Goal: Transaction & Acquisition: Purchase product/service

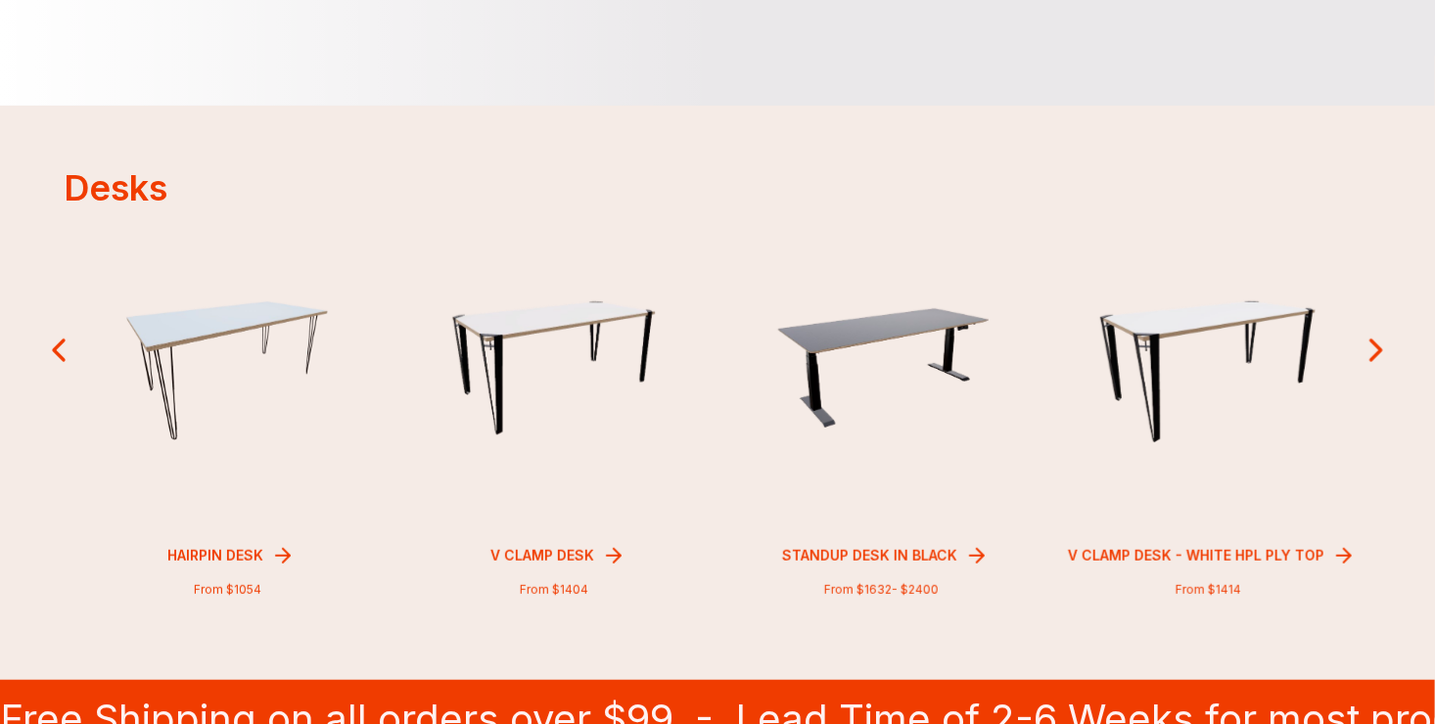
scroll to position [444, 0]
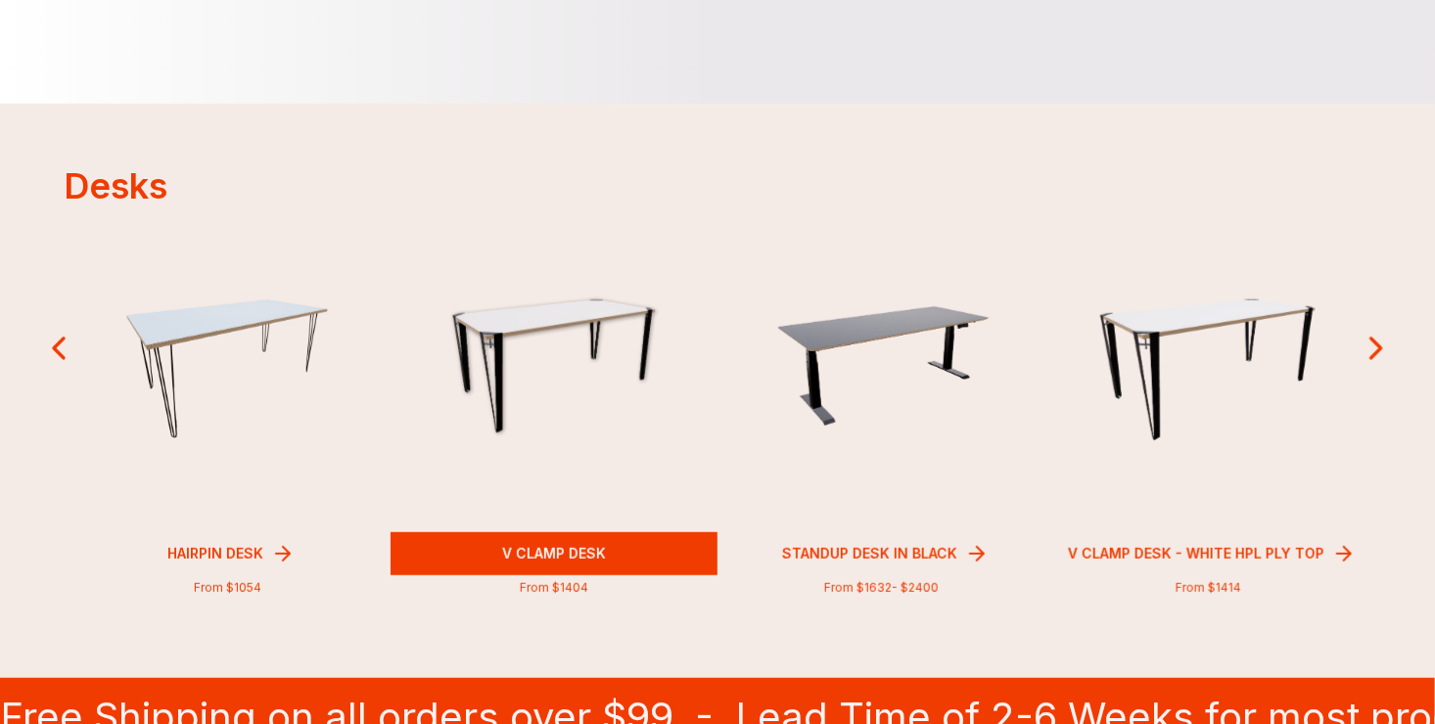
click at [545, 363] on img at bounding box center [553, 369] width 233 height 146
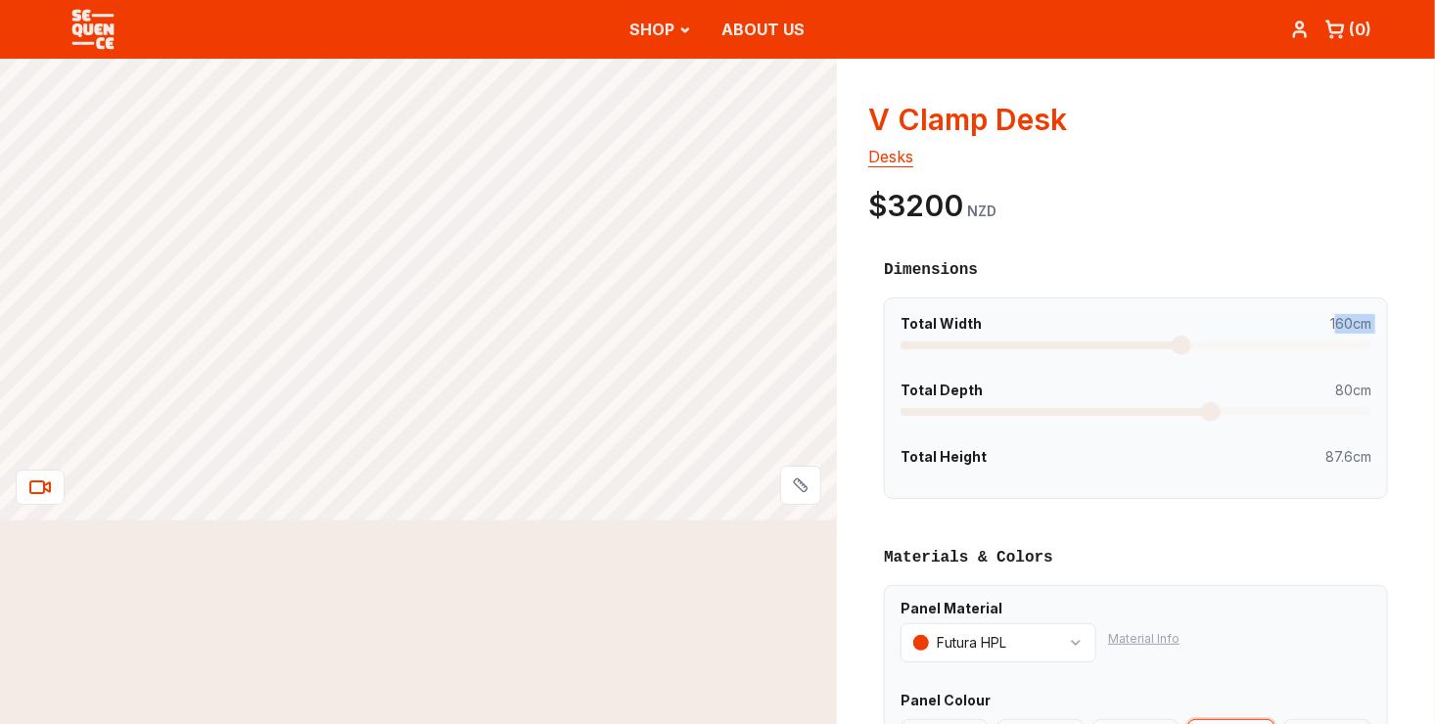
click at [1177, 341] on div "Total Width 160cm" at bounding box center [1135, 331] width 471 height 35
click at [1371, 336] on span at bounding box center [1362, 346] width 20 height 20
click at [1206, 272] on h3 "Dimensions" at bounding box center [1136, 269] width 504 height 23
click at [1371, 422] on span at bounding box center [1362, 412] width 20 height 20
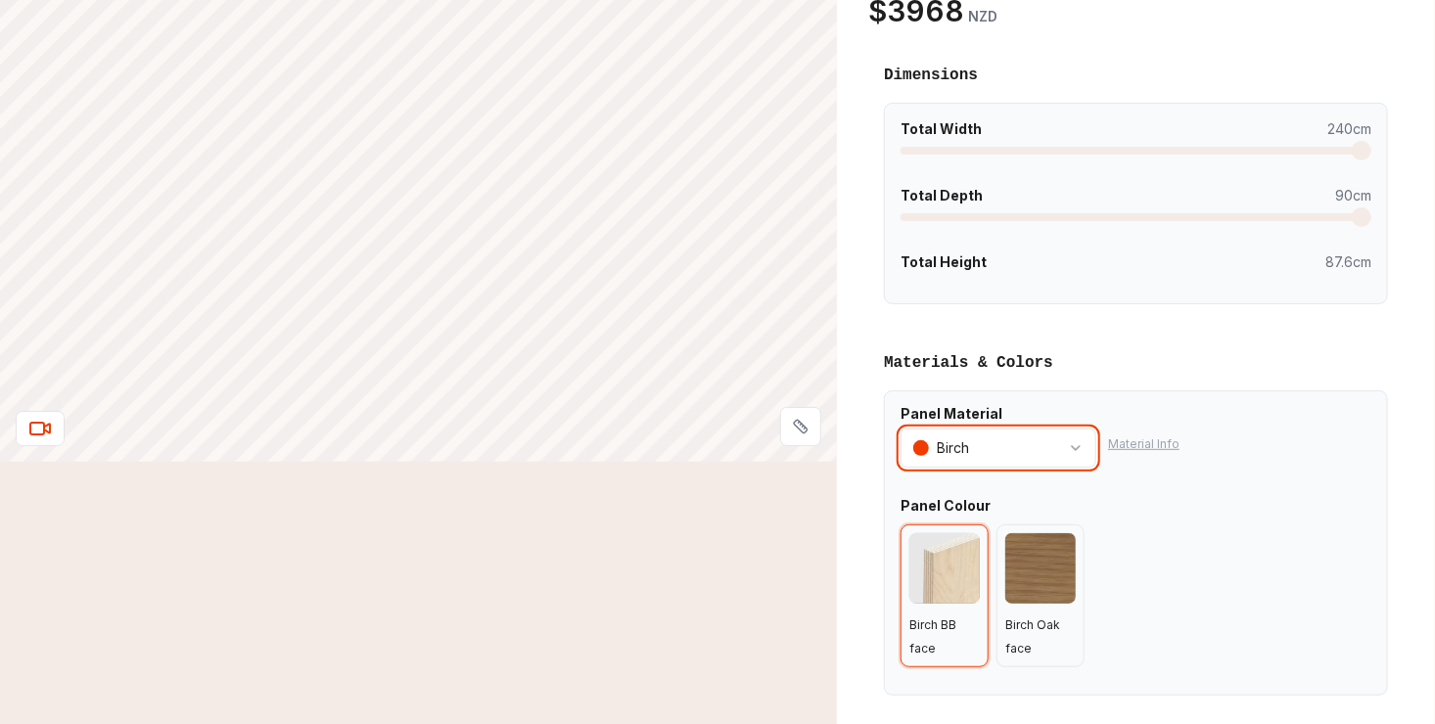
scroll to position [196, 0]
click at [1074, 616] on div "Birch Oak face" at bounding box center [1040, 595] width 88 height 143
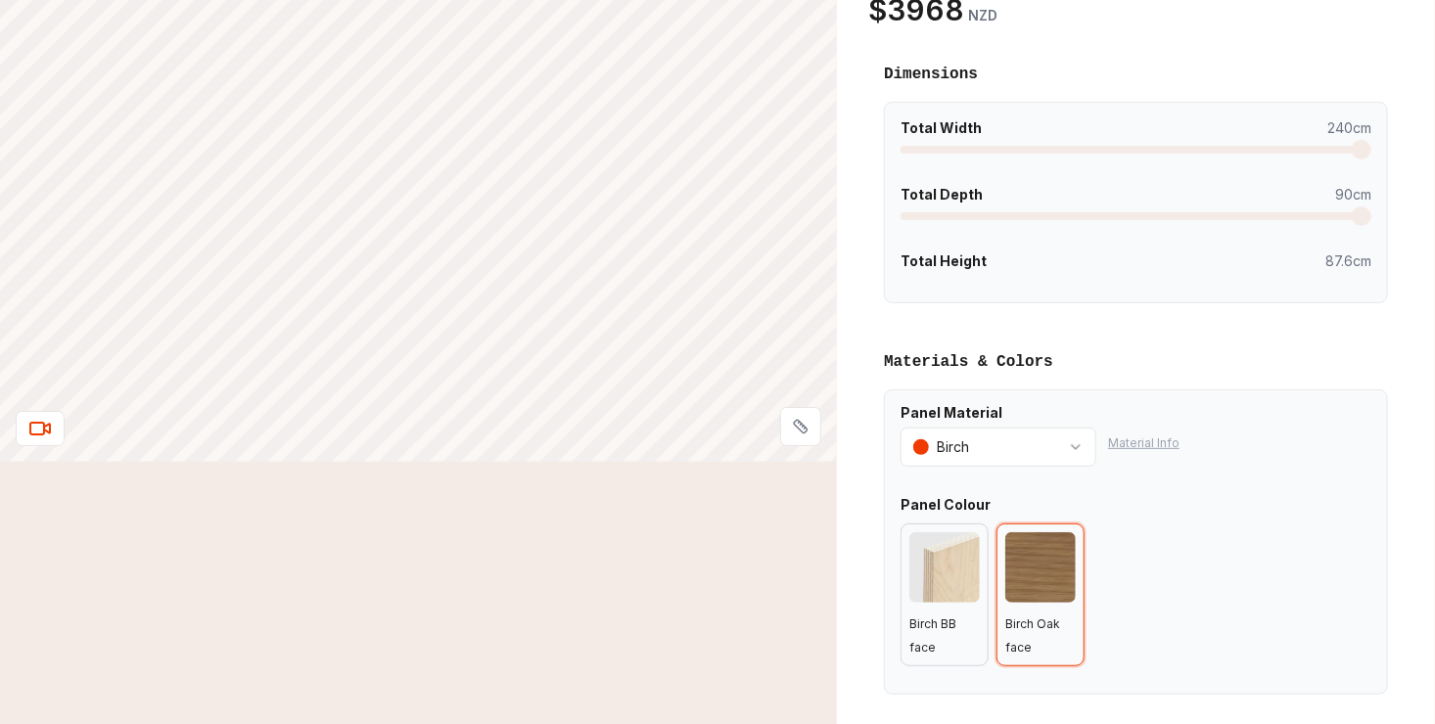
click at [949, 621] on span "Birch BB face" at bounding box center [932, 636] width 47 height 38
click at [1007, 630] on div "Birch Oak face" at bounding box center [1040, 595] width 88 height 143
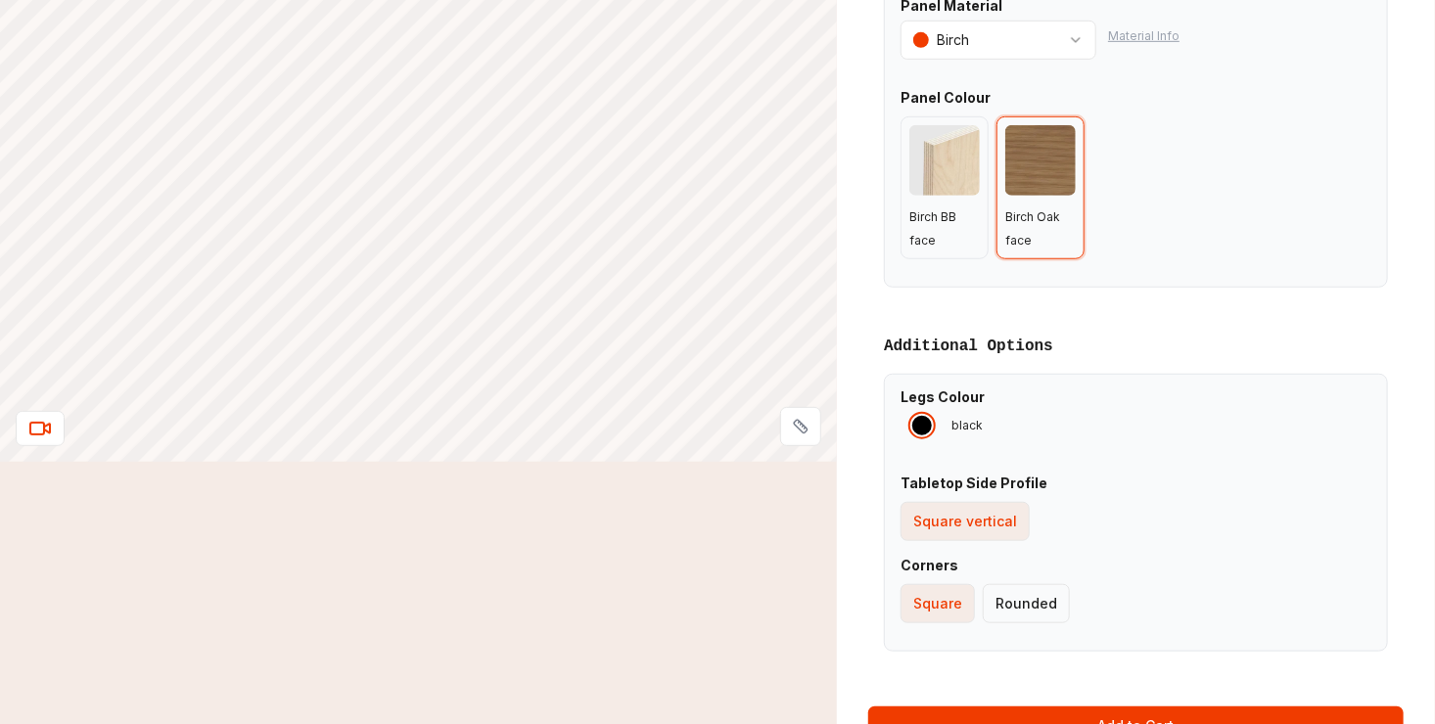
scroll to position [605, 0]
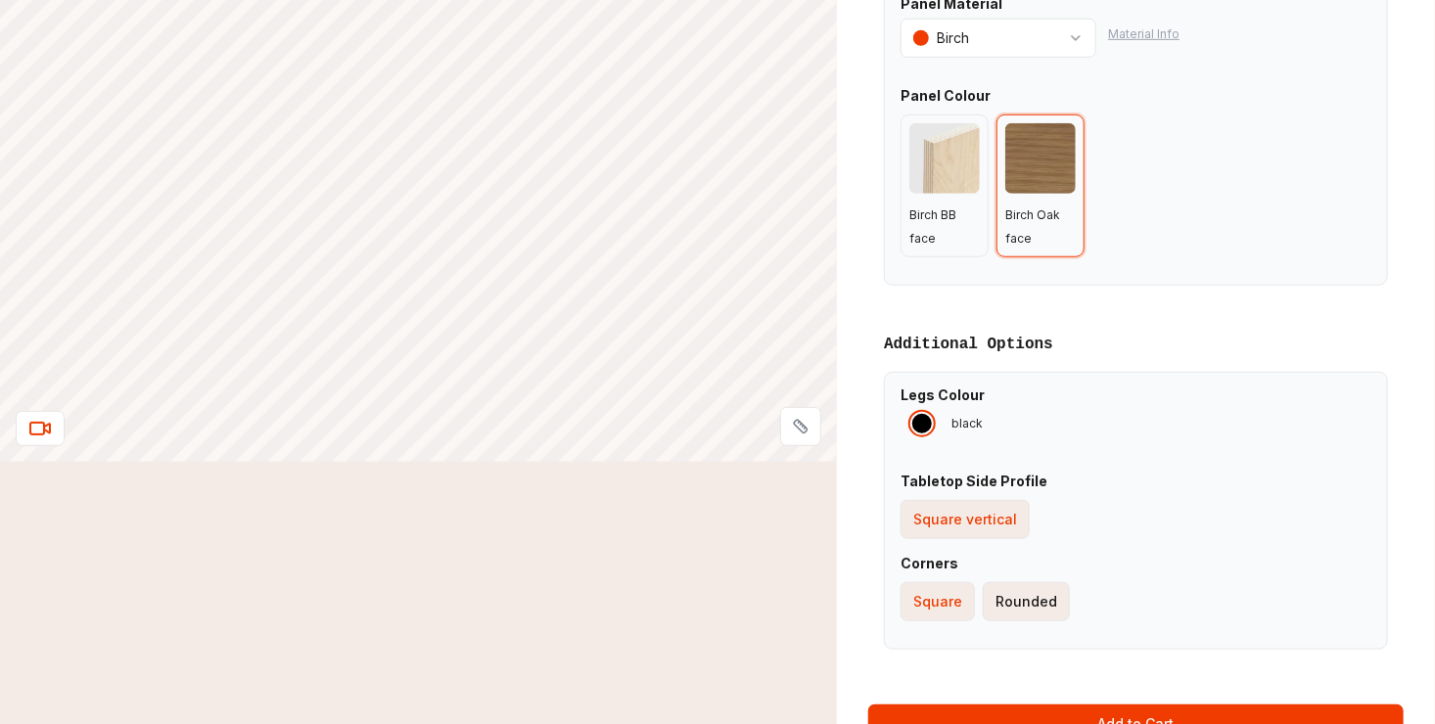
click at [1040, 604] on div "Rounded" at bounding box center [1026, 602] width 62 height 20
click at [960, 607] on button "Square" at bounding box center [937, 601] width 74 height 39
click at [998, 606] on div "Rounded" at bounding box center [1026, 602] width 62 height 20
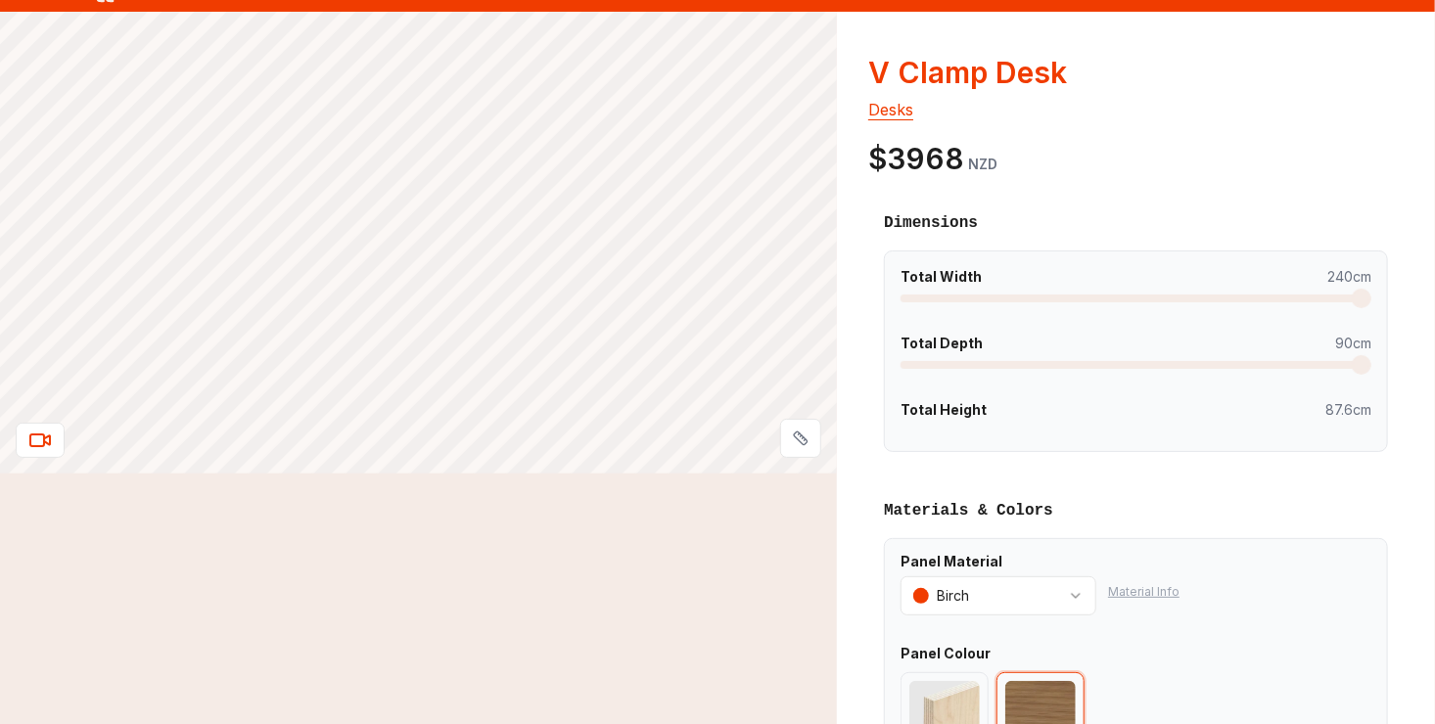
scroll to position [0, 0]
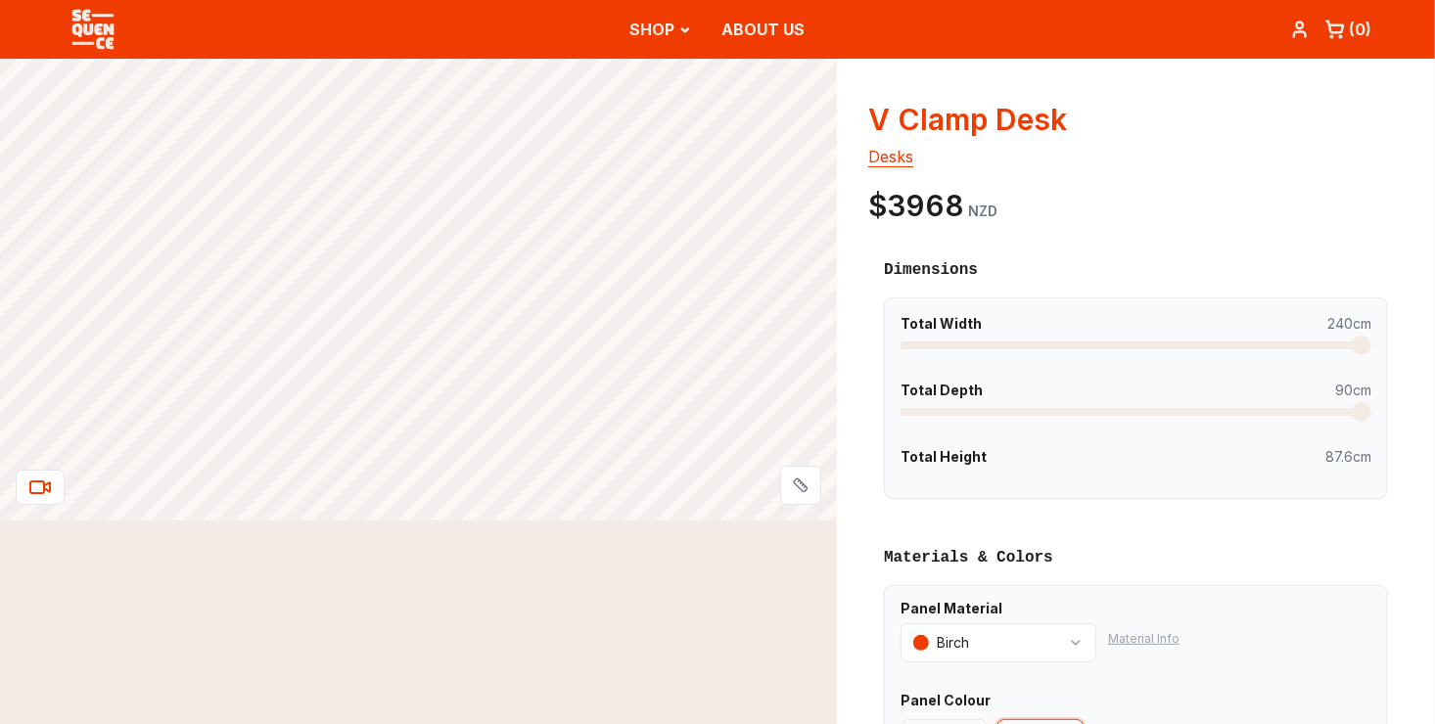
click at [186, 627] on div at bounding box center [418, 719] width 837 height 1321
